Goal: Task Accomplishment & Management: Manage account settings

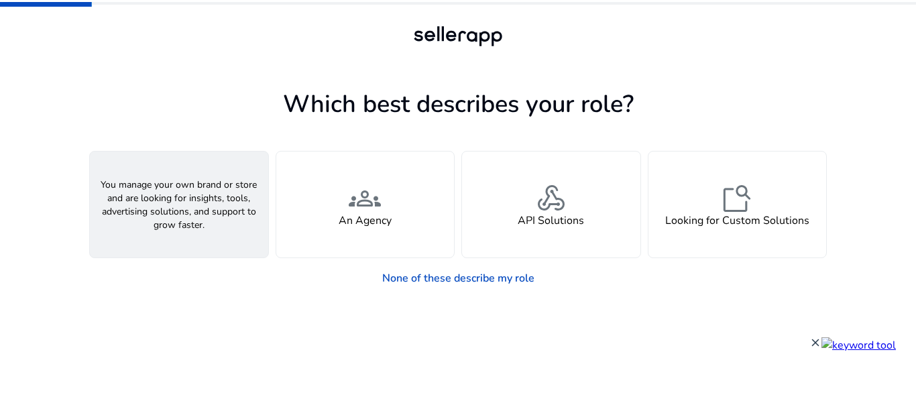
click at [174, 198] on span "person" at bounding box center [179, 198] width 32 height 32
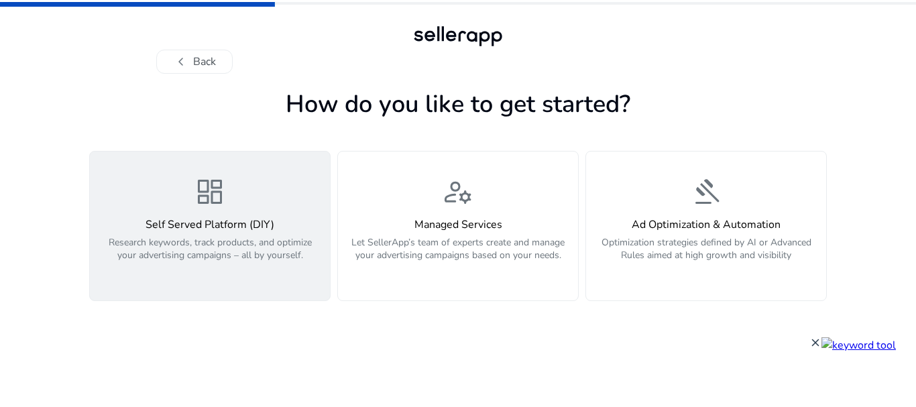
click at [226, 214] on div "dashboard Self Served Platform (DIY) Research keywords, track products, and opt…" at bounding box center [210, 226] width 224 height 101
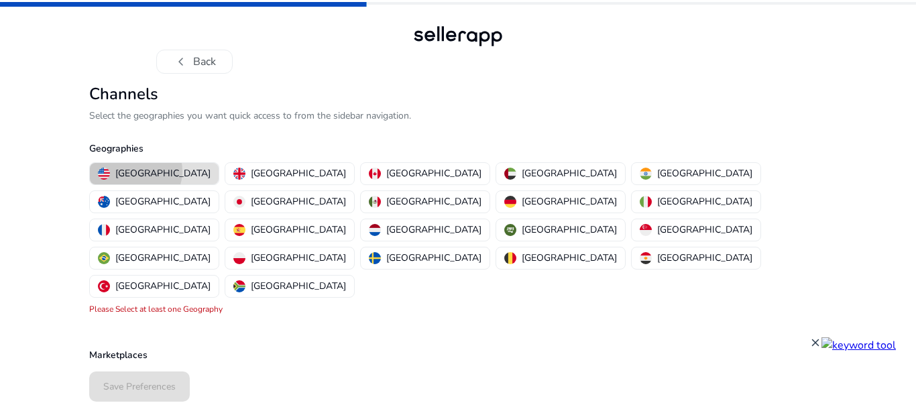
click at [133, 171] on p "[GEOGRAPHIC_DATA]" at bounding box center [162, 173] width 95 height 14
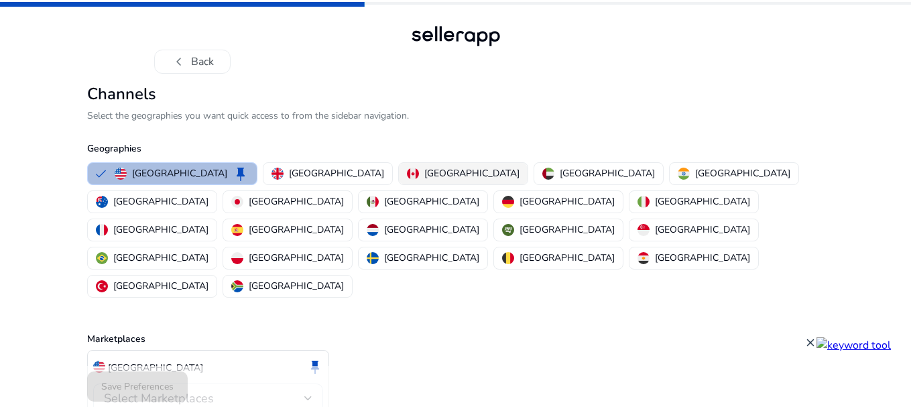
click at [425, 173] on p "[GEOGRAPHIC_DATA]" at bounding box center [472, 173] width 95 height 14
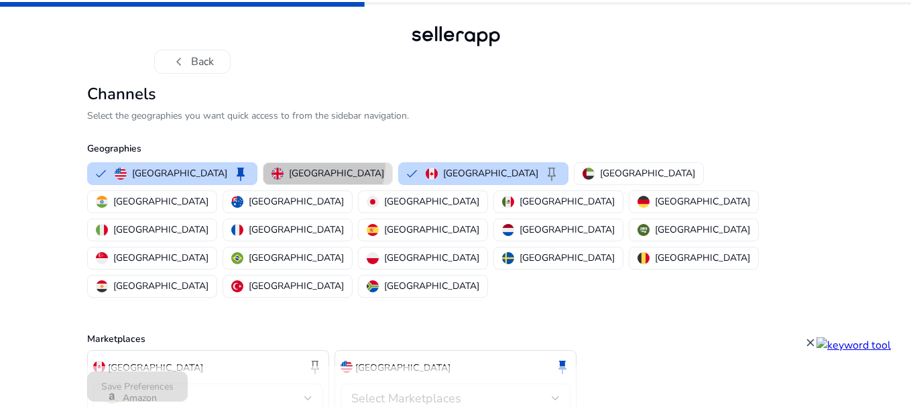
click at [289, 166] on p "[GEOGRAPHIC_DATA]" at bounding box center [336, 173] width 95 height 14
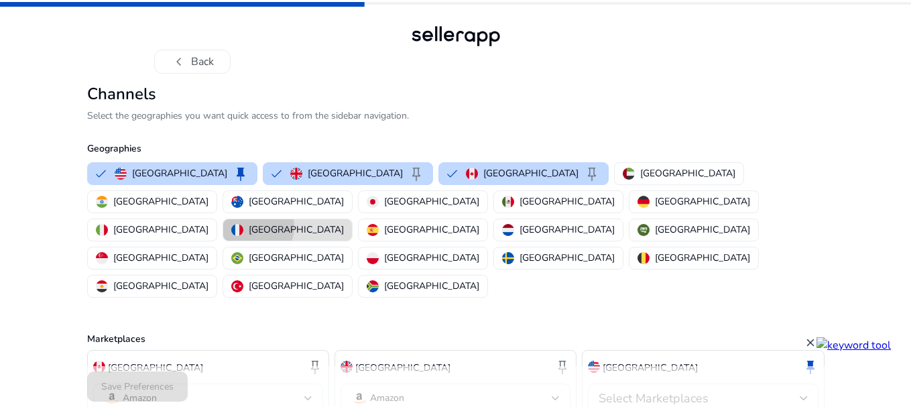
click at [329, 223] on p "[GEOGRAPHIC_DATA]" at bounding box center [296, 230] width 95 height 14
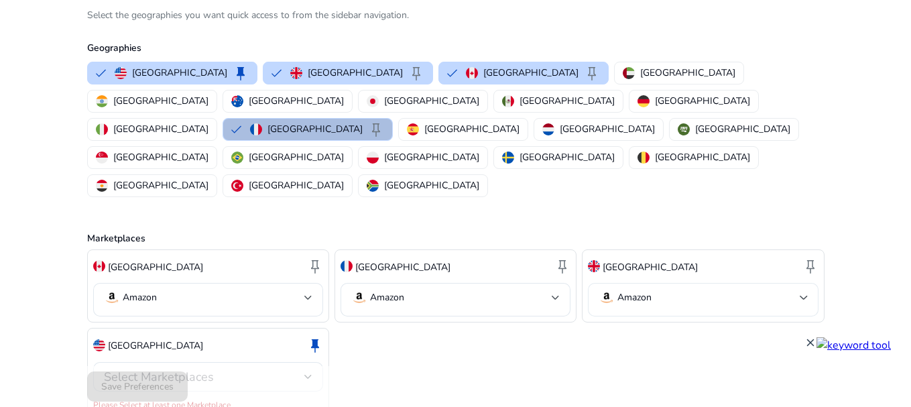
scroll to position [105, 0]
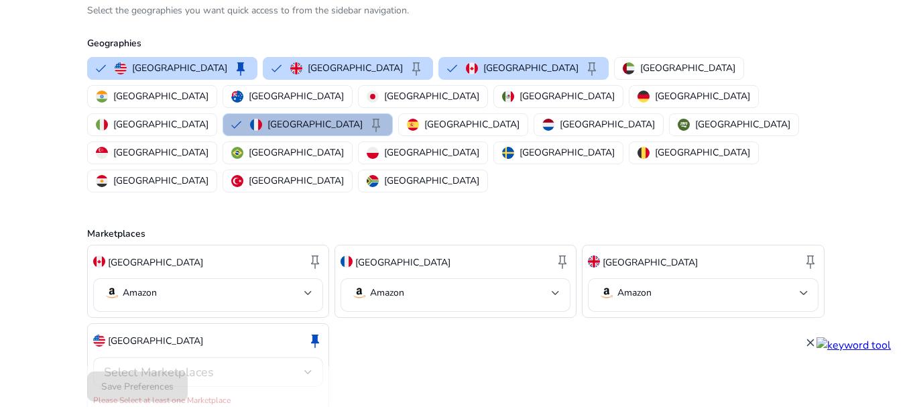
click at [308, 370] on div at bounding box center [309, 372] width 8 height 5
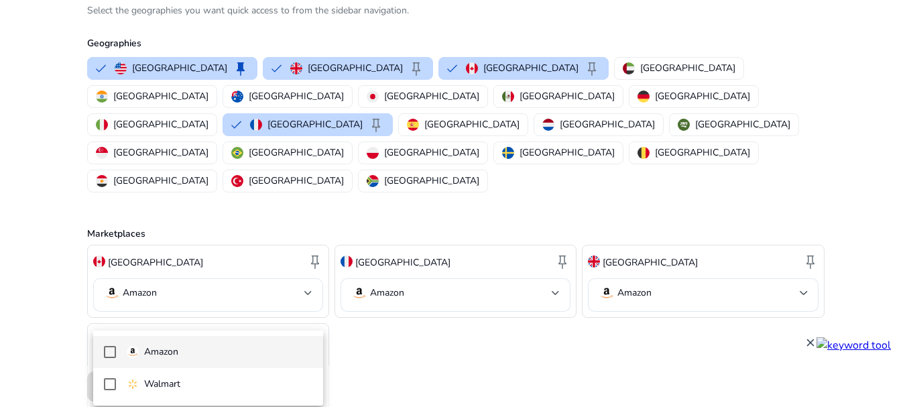
click at [165, 350] on p "Amazon" at bounding box center [161, 352] width 34 height 15
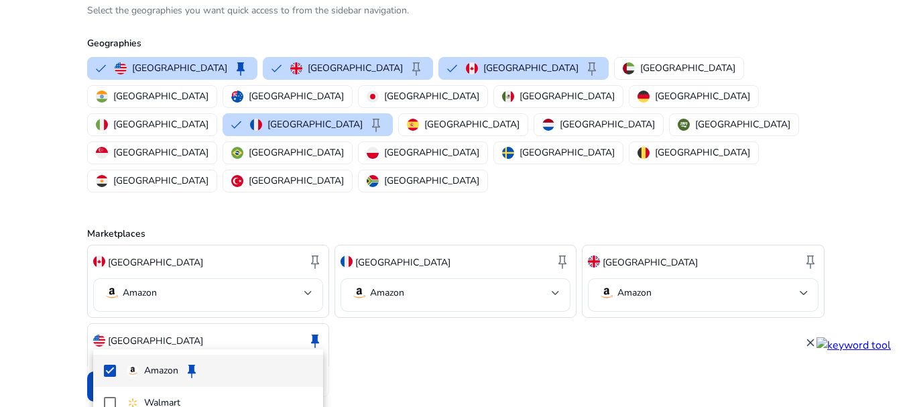
scroll to position [91, 0]
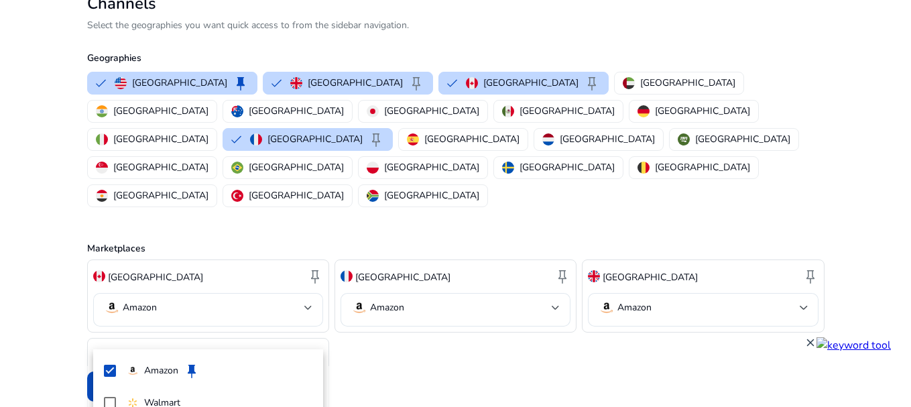
click at [438, 307] on div at bounding box center [455, 203] width 911 height 407
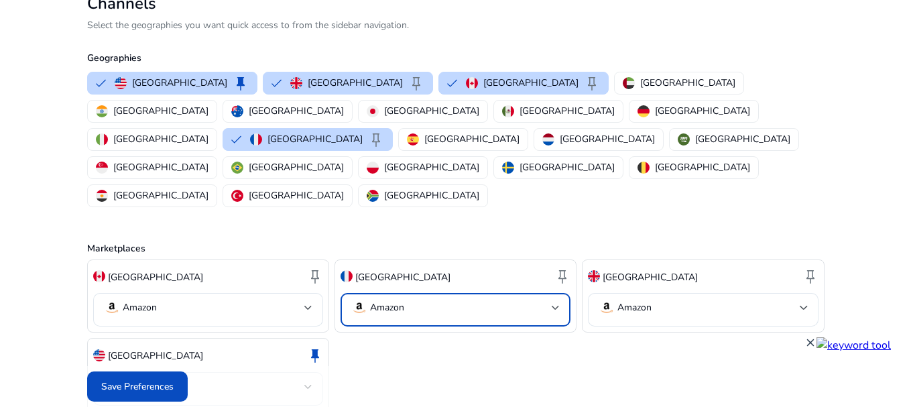
click at [477, 300] on mat-select-trigger "Amazon" at bounding box center [451, 308] width 201 height 16
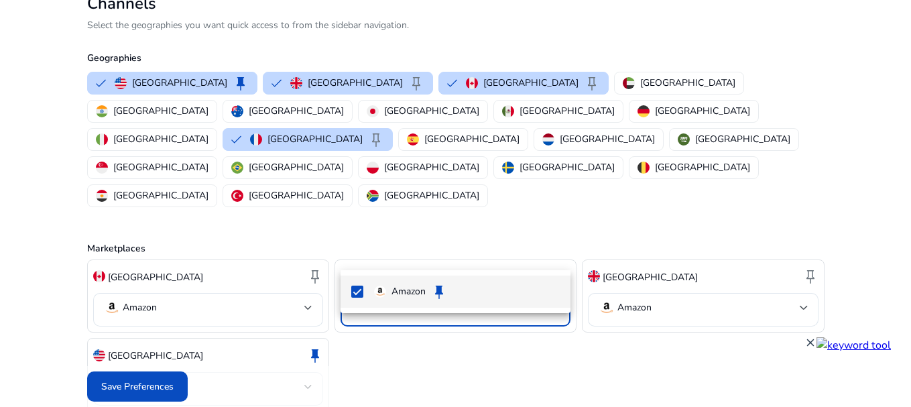
click at [477, 256] on div at bounding box center [455, 203] width 911 height 407
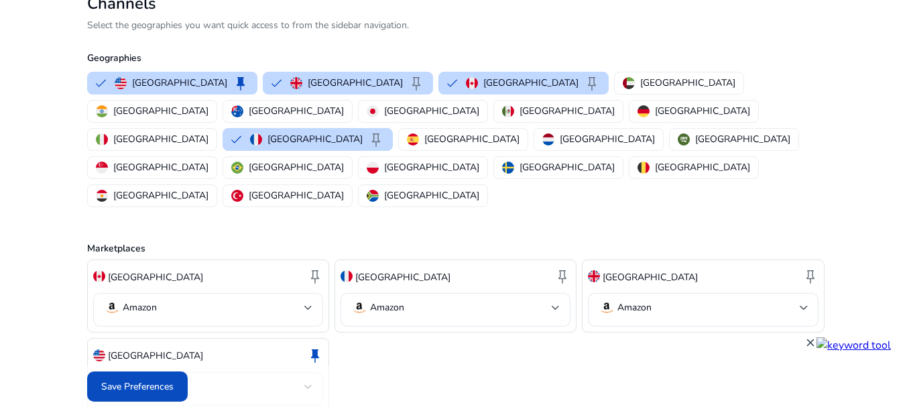
click at [239, 300] on mat-select-trigger "Amazon" at bounding box center [204, 308] width 201 height 16
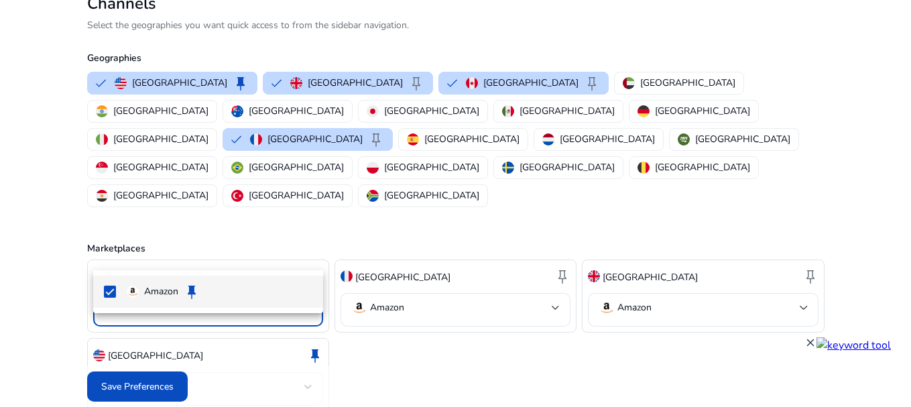
click at [239, 245] on div at bounding box center [455, 203] width 911 height 407
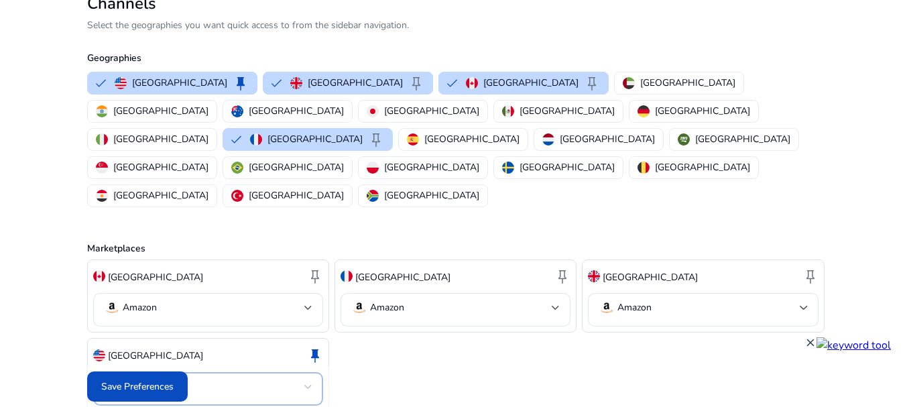
click at [290, 379] on mat-select-trigger "Amazon" at bounding box center [204, 387] width 201 height 16
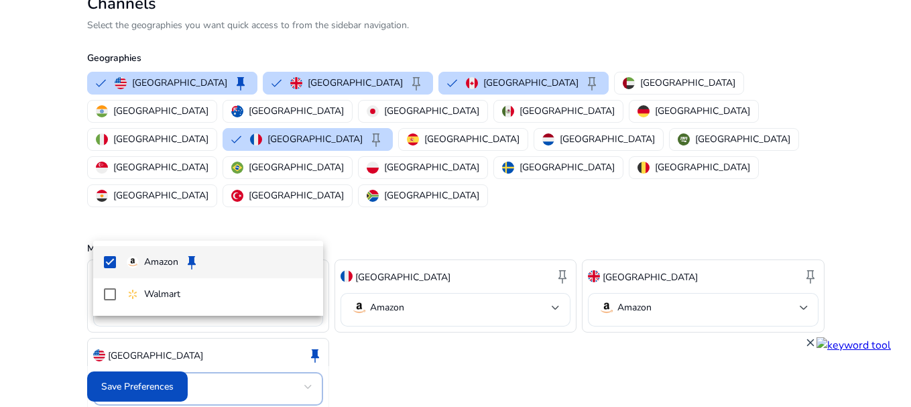
click at [359, 359] on div at bounding box center [455, 203] width 911 height 407
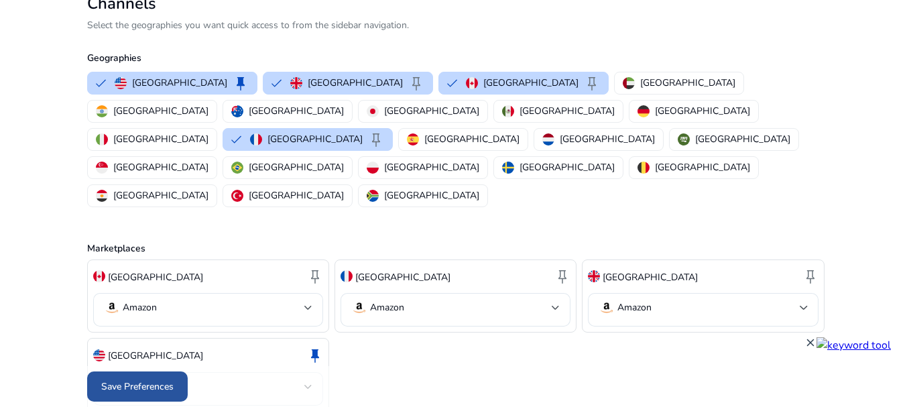
click at [127, 380] on span "Save Preferences" at bounding box center [137, 387] width 72 height 14
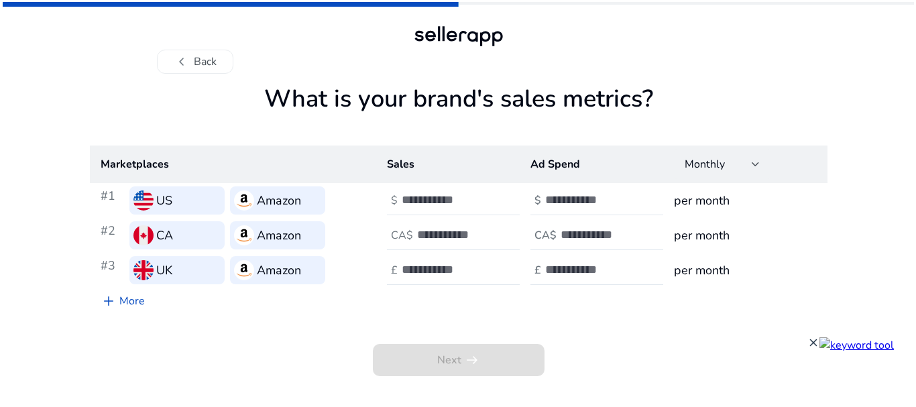
scroll to position [0, 0]
